Goal: Information Seeking & Learning: Understand process/instructions

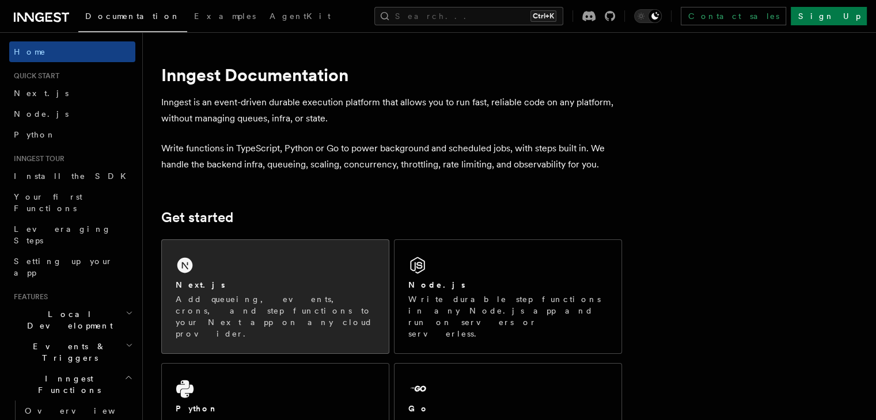
click at [260, 288] on div "Next.js" at bounding box center [275, 285] width 199 height 12
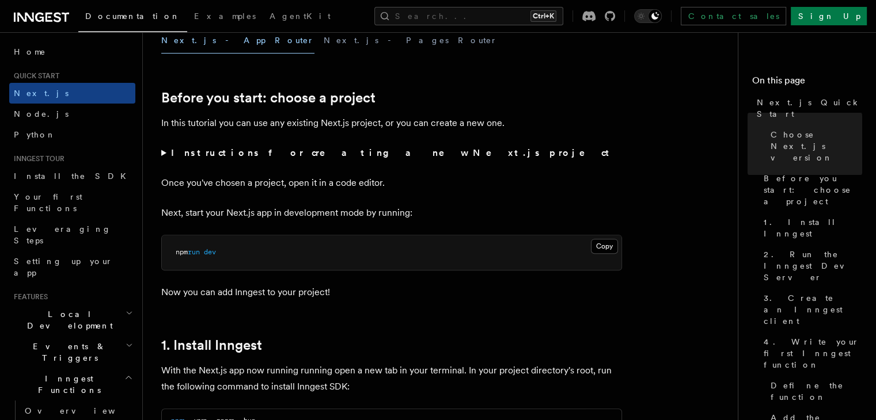
scroll to position [334, 0]
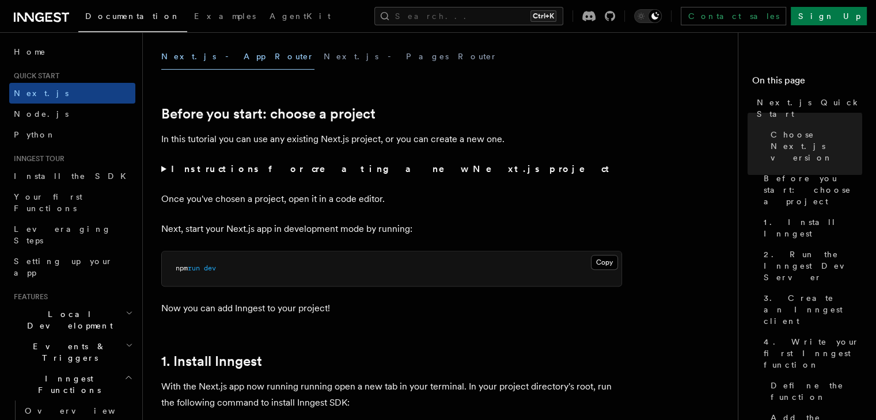
click at [197, 54] on button "Next.js - App Router" at bounding box center [237, 57] width 153 height 26
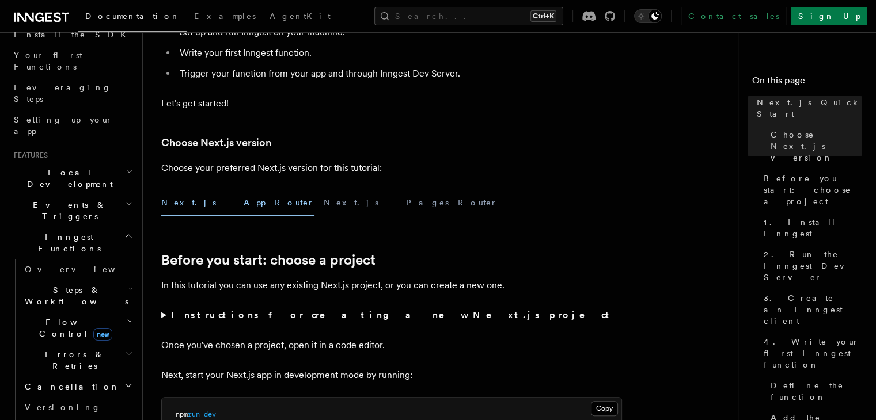
scroll to position [179, 0]
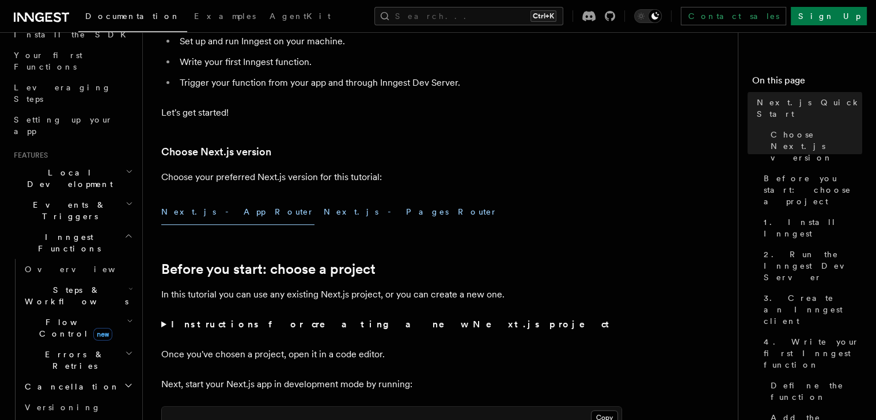
click at [324, 207] on button "Next.js - Pages Router" at bounding box center [411, 212] width 174 height 26
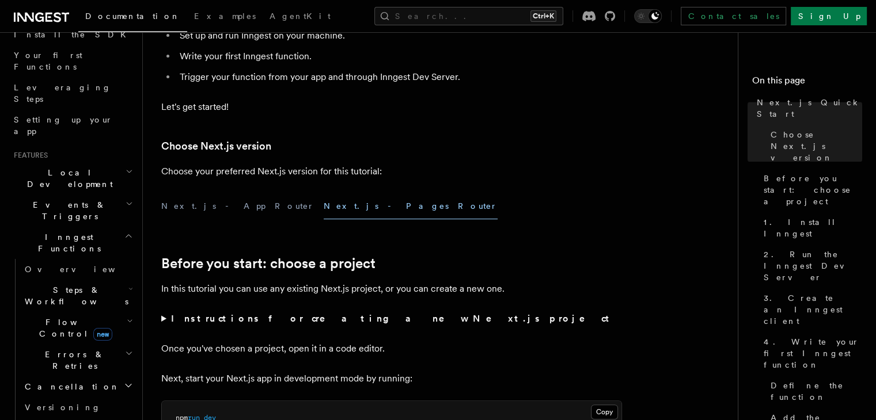
scroll to position [177, 0]
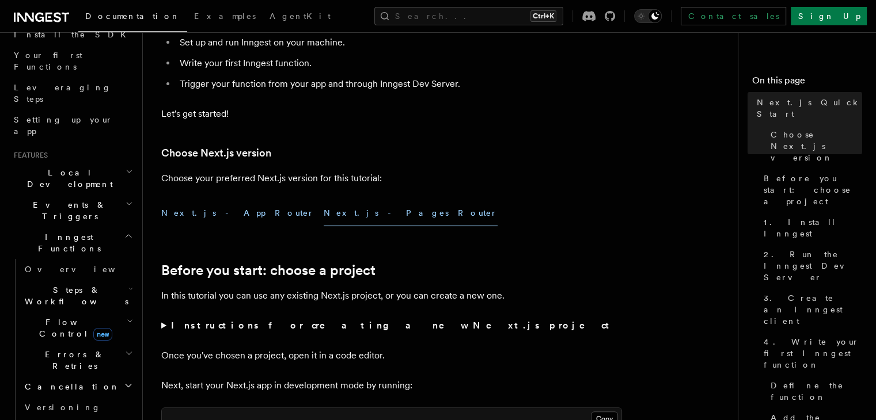
click at [187, 211] on button "Next.js - App Router" at bounding box center [237, 213] width 153 height 26
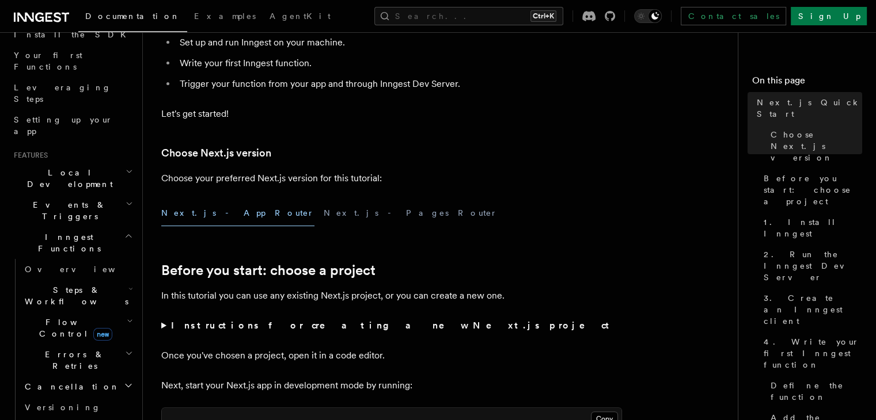
click at [187, 211] on button "Next.js - App Router" at bounding box center [237, 213] width 153 height 26
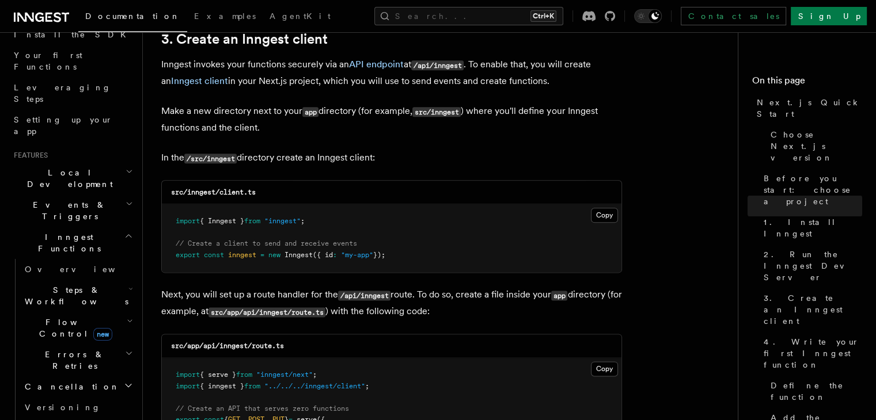
scroll to position [1375, 0]
click at [603, 217] on button "Copy Copied" at bounding box center [604, 215] width 27 height 15
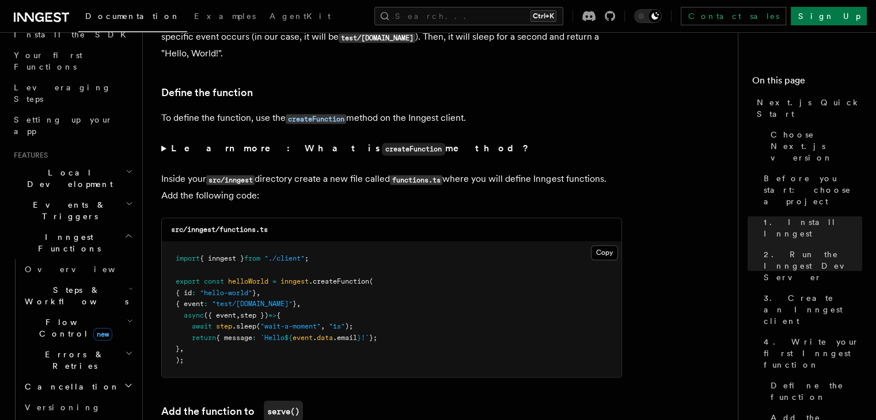
scroll to position [1919, 0]
